Goal: Book appointment/travel/reservation

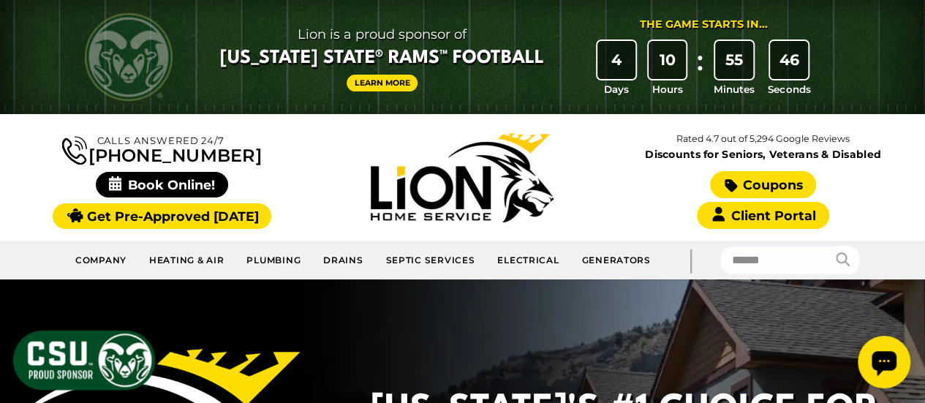
click at [778, 182] on link "Coupons" at bounding box center [762, 184] width 105 height 27
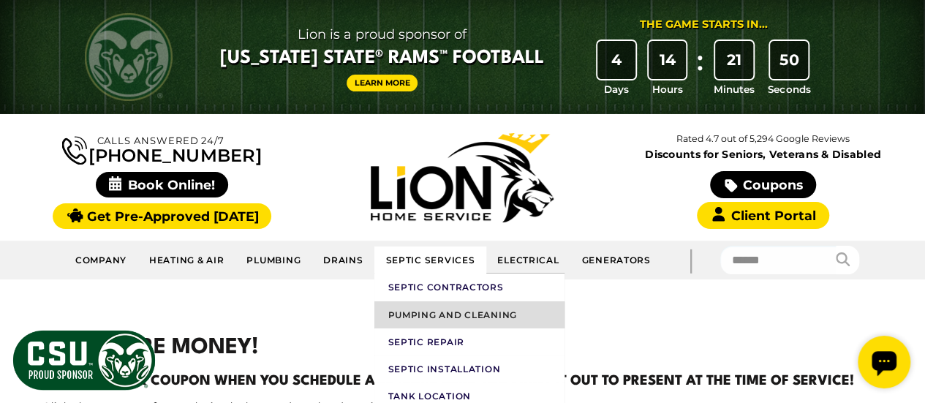
click at [430, 312] on link "Pumping and Cleaning" at bounding box center [469, 314] width 190 height 27
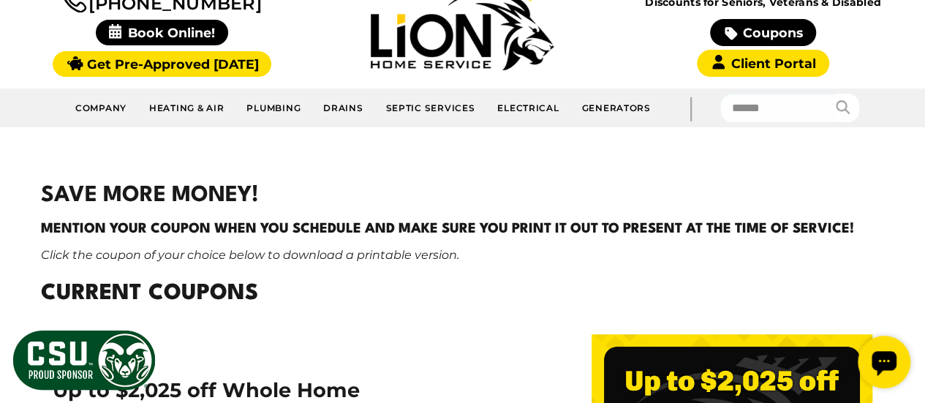
scroll to position [146, 0]
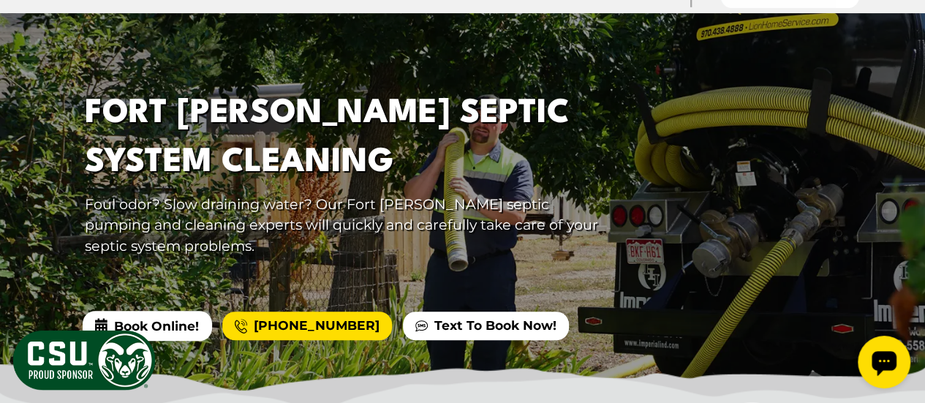
scroll to position [312, 0]
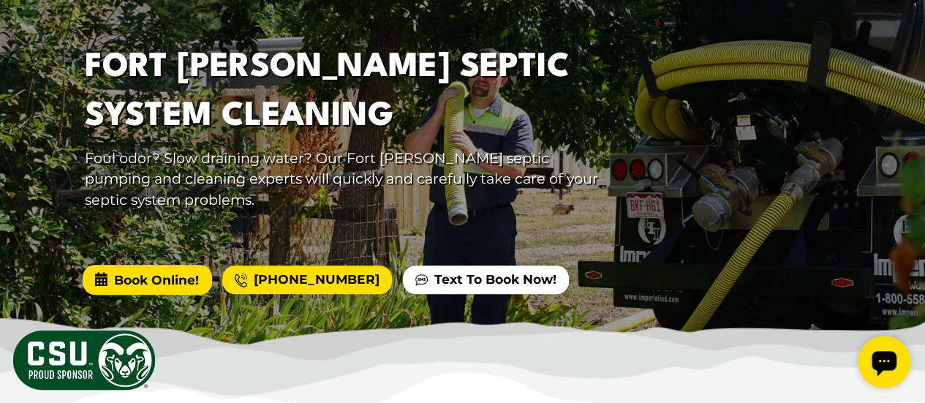
click at [175, 279] on span "Book Online!" at bounding box center [147, 279] width 129 height 29
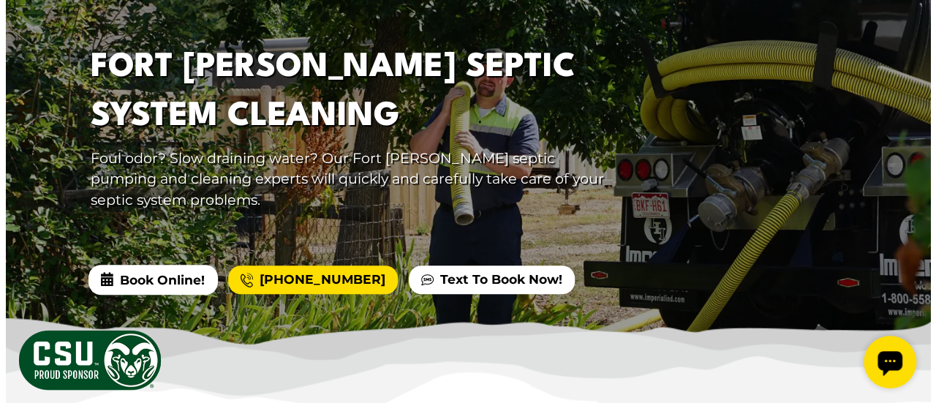
scroll to position [0, 0]
